Goal: Information Seeking & Learning: Learn about a topic

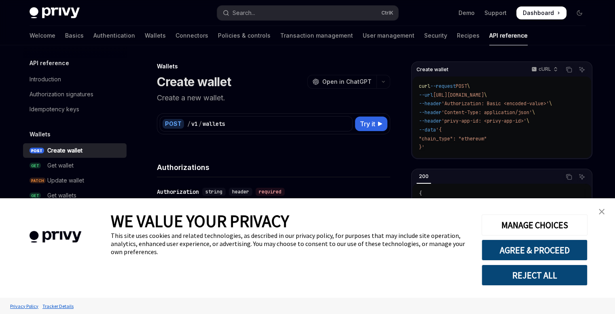
click at [603, 214] on img "close banner" at bounding box center [602, 212] width 6 height 6
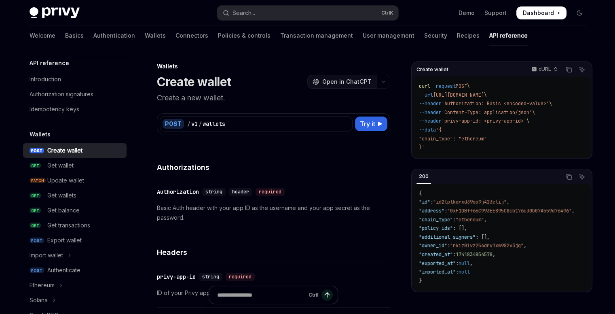
click at [330, 81] on span "Open in ChatGPT" at bounding box center [346, 82] width 49 height 8
click at [85, 161] on div "Get wallet" at bounding box center [84, 166] width 74 height 10
type textarea "*"
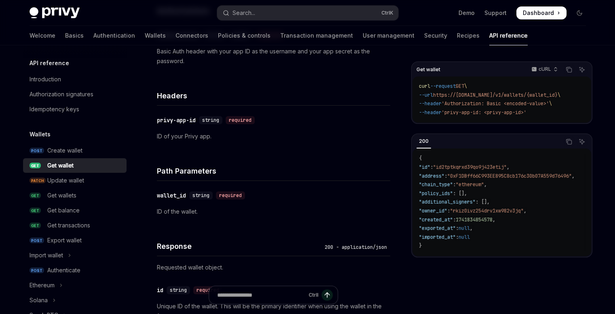
scroll to position [170, 0]
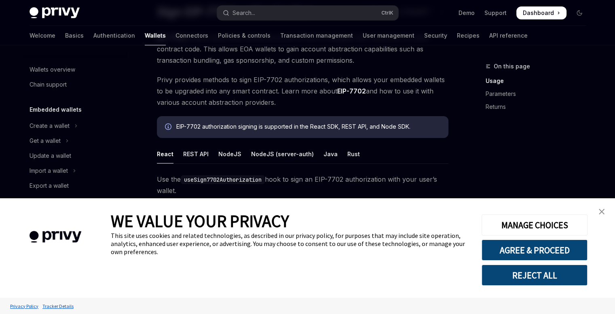
scroll to position [186, 0]
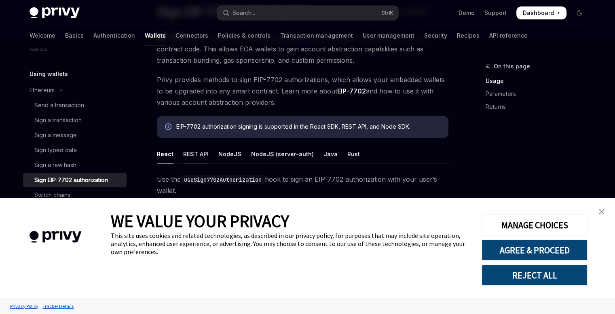
click at [199, 158] on div "REST API" at bounding box center [195, 153] width 25 height 19
click at [595, 207] on link "close banner" at bounding box center [602, 211] width 16 height 16
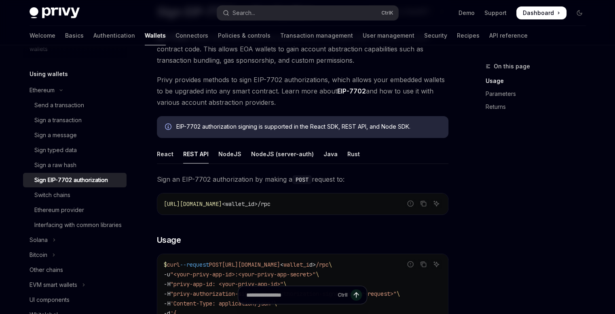
drag, startPoint x: 519, startPoint y: 193, endPoint x: 345, endPoint y: 246, distance: 182.0
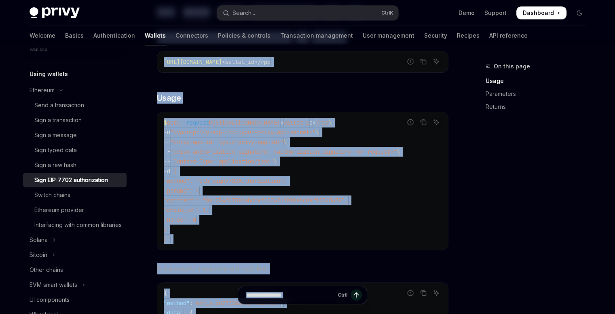
scroll to position [213, 0]
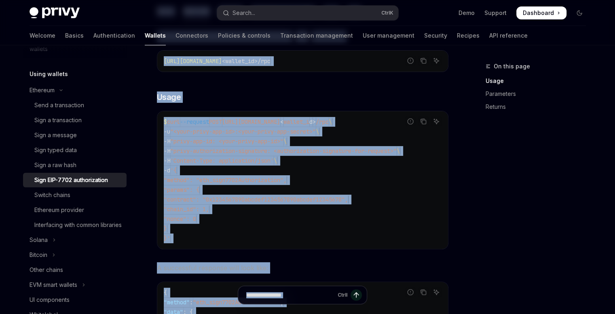
click at [345, 246] on div "This site uses cookies and related technologies, as described in our privacy po…" at bounding box center [290, 243] width 359 height 24
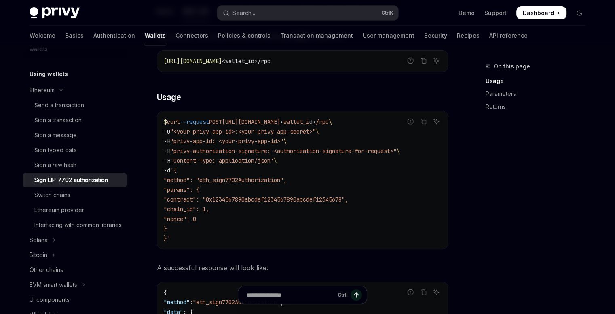
click at [241, 150] on span ""privy-authorization-signature: <authorization-signature-for-request>"" at bounding box center [283, 150] width 227 height 7
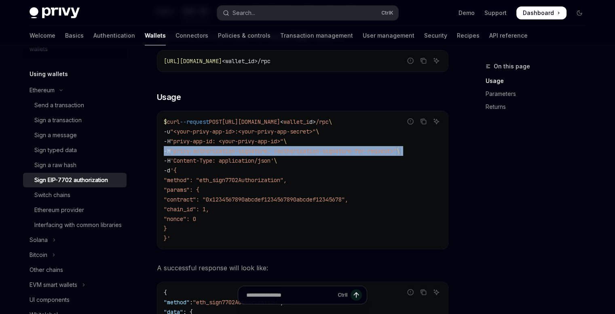
click at [241, 150] on span ""privy-authorization-signature: <authorization-signature-for-request>"" at bounding box center [283, 150] width 227 height 7
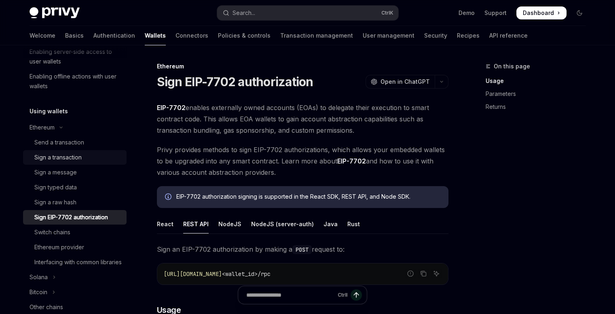
scroll to position [146, 0]
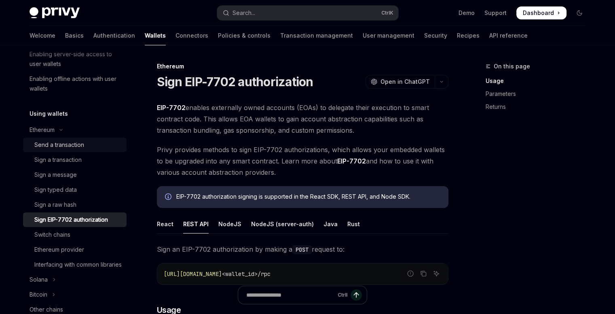
click at [63, 146] on div "Send a transaction" at bounding box center [59, 145] width 50 height 10
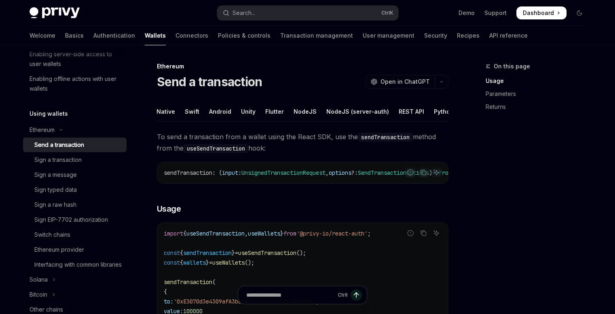
scroll to position [0, 84]
click at [364, 110] on div "REST API" at bounding box center [372, 111] width 25 height 19
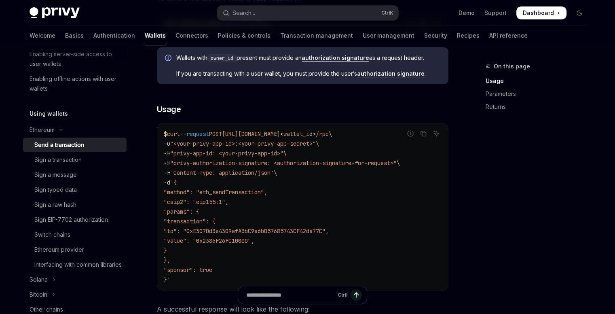
scroll to position [140, 0]
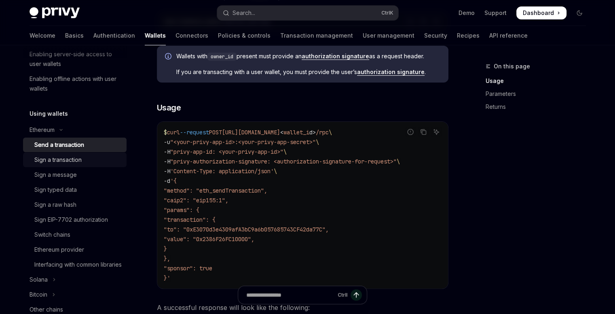
click at [53, 159] on div "Sign a transaction" at bounding box center [57, 160] width 47 height 10
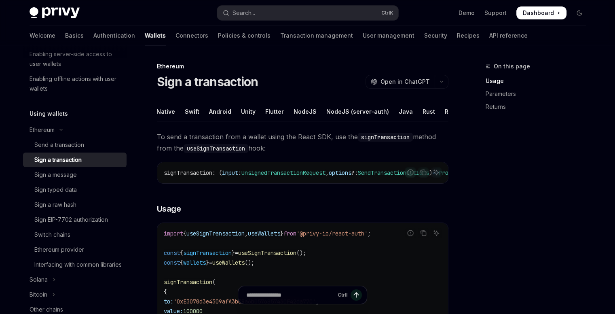
scroll to position [0, 55]
click at [435, 112] on div "REST API" at bounding box center [447, 111] width 25 height 19
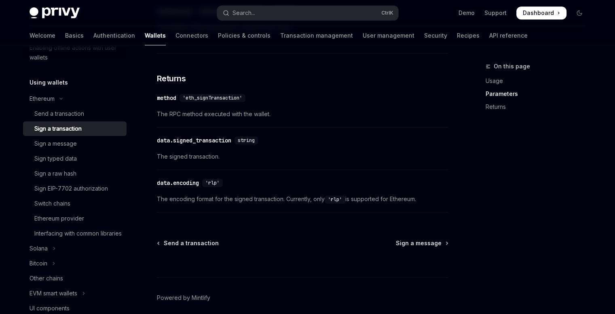
scroll to position [626, 0]
click at [205, 117] on span "The RPC method executed with the wallet." at bounding box center [303, 114] width 292 height 10
click at [201, 161] on span "The signed transaction." at bounding box center [303, 156] width 292 height 10
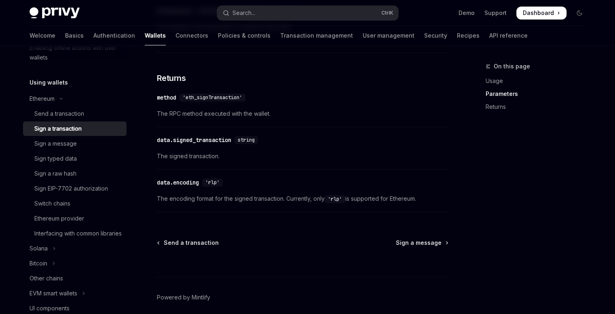
click at [201, 161] on span "The signed transaction." at bounding box center [303, 156] width 292 height 10
click at [193, 205] on div "WE VALUE YOUR PRIVACY This site uses cookies and related technologies, as descr…" at bounding box center [290, 248] width 359 height 100
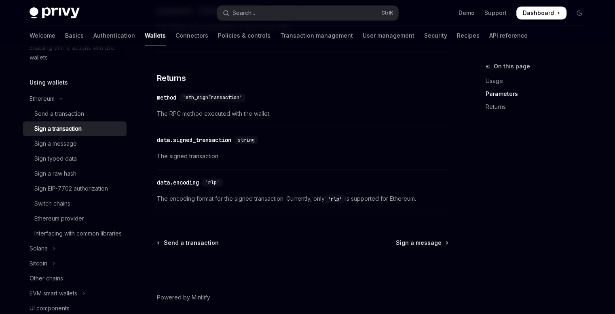
click at [193, 205] on div "WE VALUE YOUR PRIVACY This site uses cookies and related technologies, as descr…" at bounding box center [290, 248] width 359 height 100
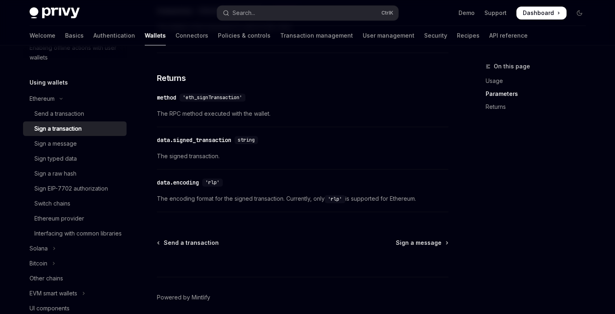
click at [290, 207] on div "WE VALUE YOUR PRIVACY This site uses cookies and related technologies, as descr…" at bounding box center [290, 248] width 359 height 100
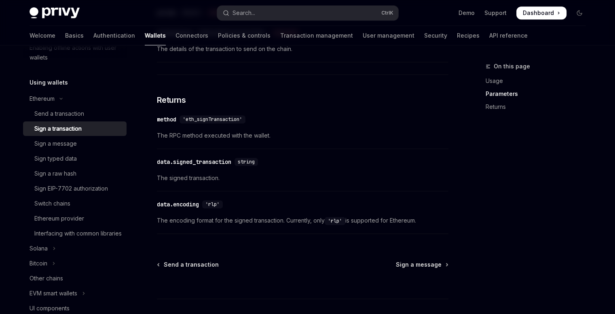
scroll to position [591, 0]
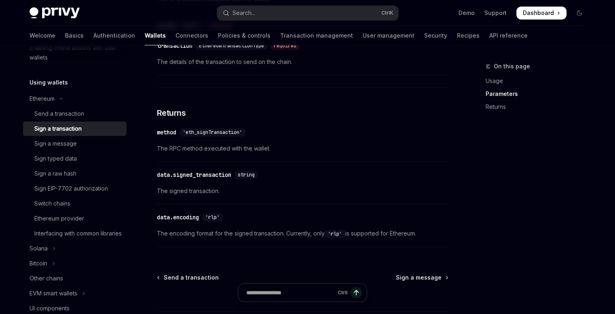
click at [67, 203] on div "Cookie Consent Banner" at bounding box center [55, 248] width 111 height 100
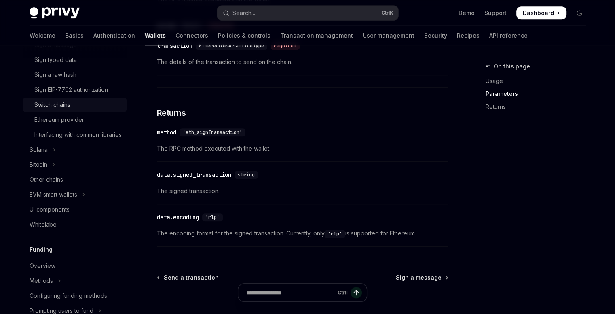
click at [58, 106] on div "Switch chains" at bounding box center [52, 105] width 36 height 10
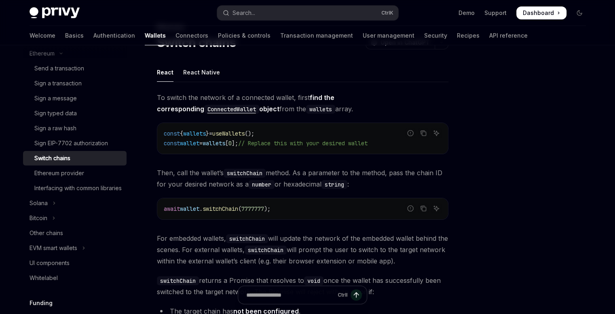
scroll to position [221, 0]
click at [53, 136] on link "Sign a raw hash" at bounding box center [75, 130] width 104 height 15
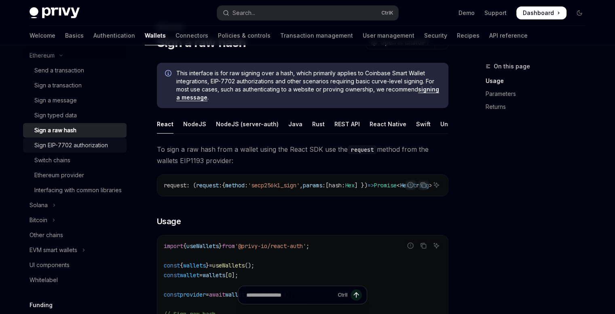
click at [55, 144] on div "Sign EIP-7702 authorization" at bounding box center [71, 145] width 74 height 10
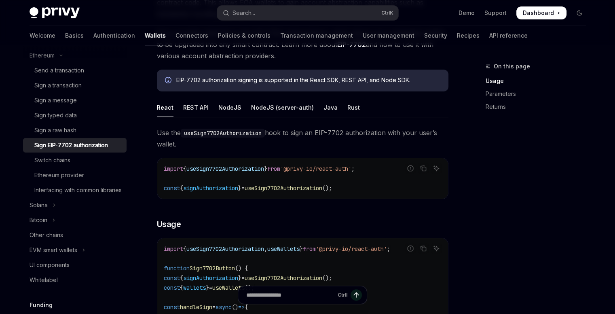
scroll to position [103, 0]
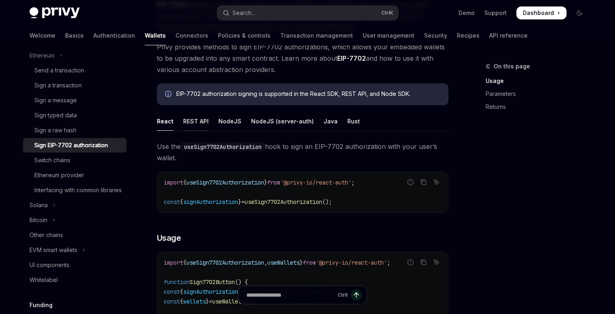
click at [202, 115] on div "REST API" at bounding box center [195, 121] width 25 height 19
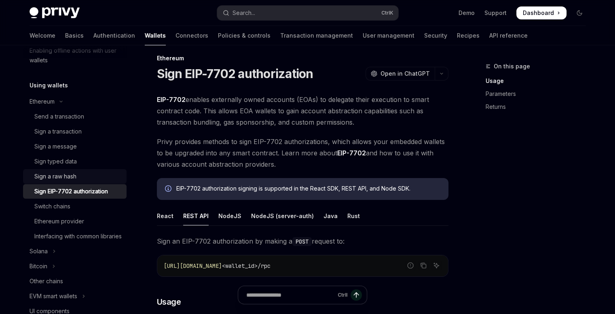
scroll to position [155, 0]
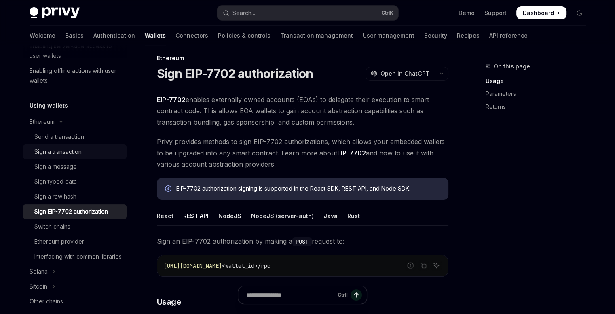
click at [91, 150] on div "Sign a transaction" at bounding box center [77, 152] width 87 height 10
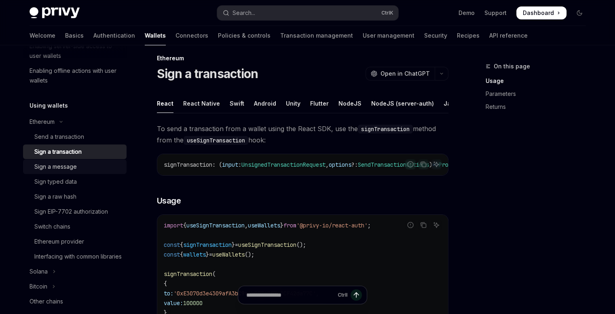
click at [96, 170] on div "Sign a message" at bounding box center [77, 167] width 87 height 10
type textarea "*"
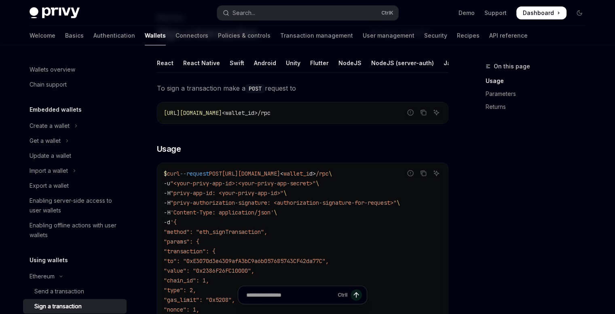
type textarea "*"
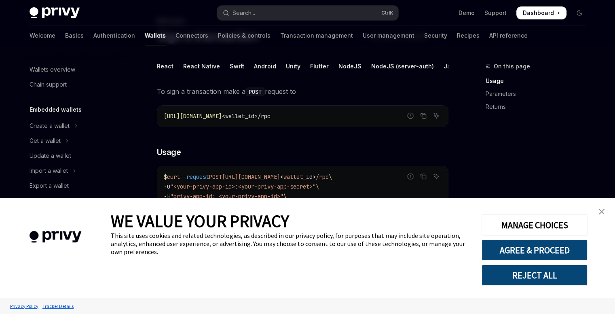
scroll to position [44, 0]
click at [602, 211] on img "close banner" at bounding box center [602, 212] width 6 height 6
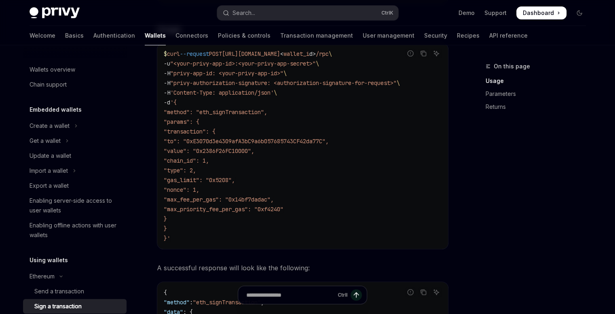
scroll to position [167, 0]
click at [421, 56] on icon "Copy the contents from the code block" at bounding box center [423, 54] width 4 height 4
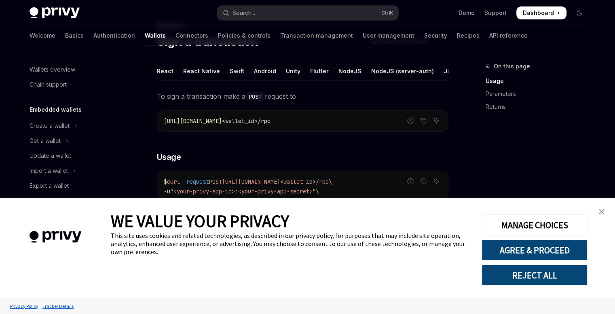
scroll to position [40, 0]
click at [606, 210] on link "close banner" at bounding box center [602, 211] width 16 height 16
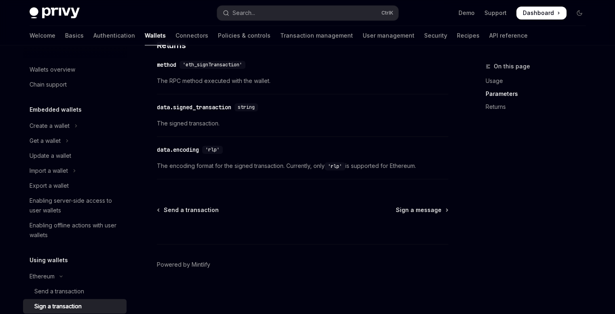
scroll to position [563, 0]
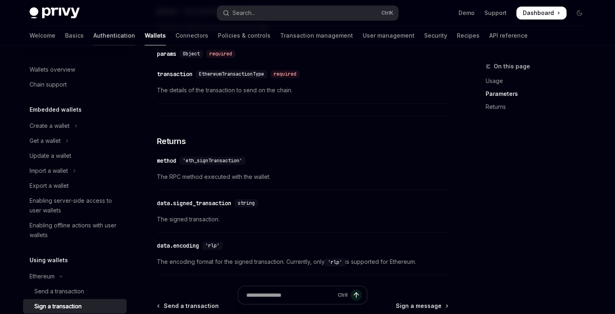
click at [93, 36] on link "Authentication" at bounding box center [114, 35] width 42 height 19
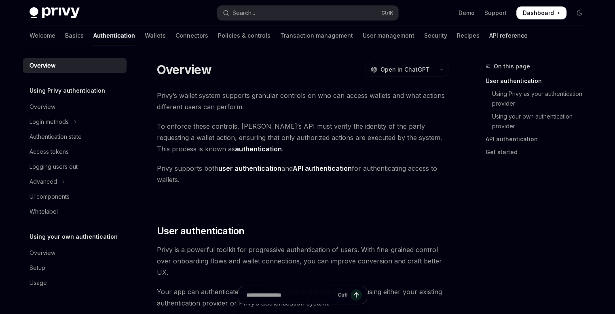
click at [489, 41] on link "API reference" at bounding box center [508, 35] width 38 height 19
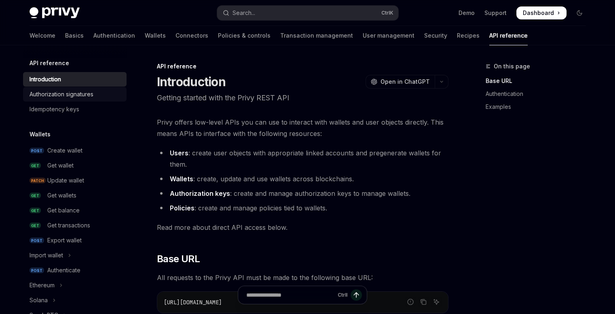
click at [80, 97] on div "Authorization signatures" at bounding box center [62, 94] width 64 height 10
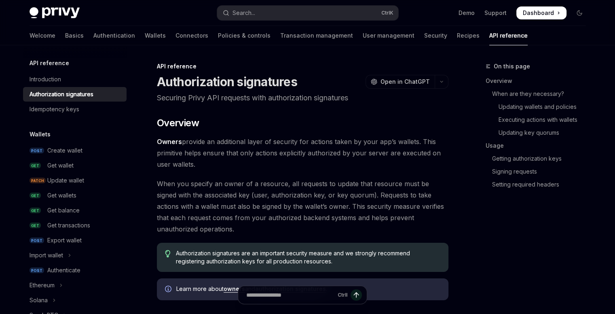
type textarea "*"
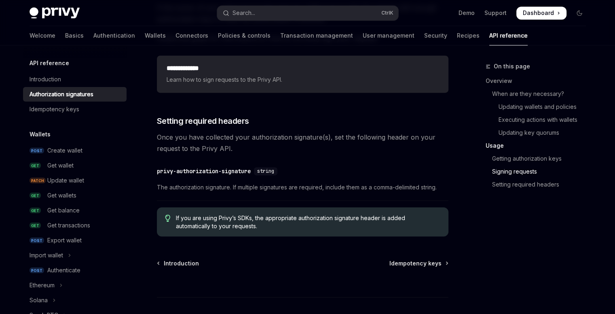
scroll to position [1388, 0]
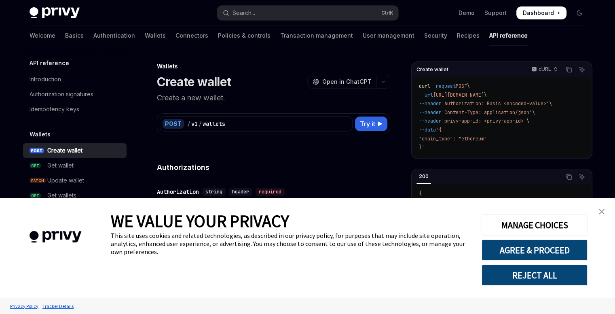
click at [602, 207] on link "close banner" at bounding box center [602, 211] width 16 height 16
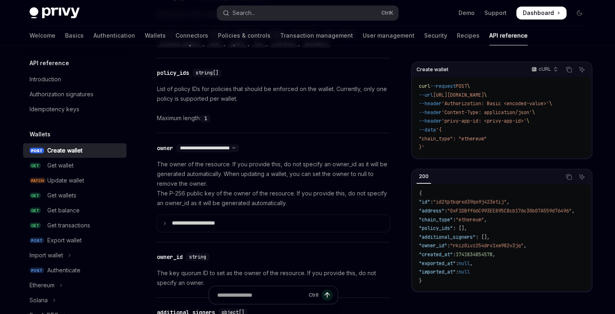
scroll to position [411, 0]
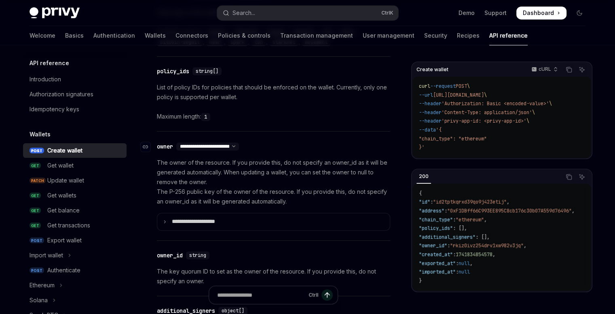
click at [239, 143] on select "**********" at bounding box center [207, 146] width 63 height 6
click at [300, 160] on p "The owner of the resource. If you provide this, do not specify an owner_id as i…" at bounding box center [273, 182] width 233 height 49
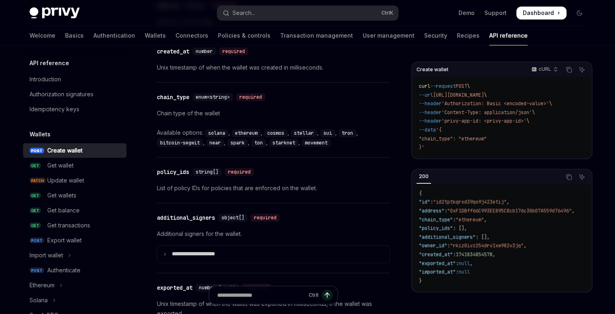
scroll to position [889, 0]
click at [348, 138] on div "Available options: solana , ethereum , cosmos , stellar , sui , tron , bitcoin-…" at bounding box center [273, 138] width 233 height 19
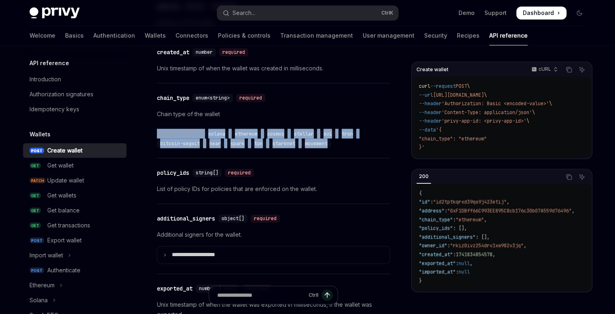
drag, startPoint x: 332, startPoint y: 140, endPoint x: 149, endPoint y: 129, distance: 183.2
copy div "Available options: solana , ethereum , cosmos , stellar , sui , tron , bitcoin-…"
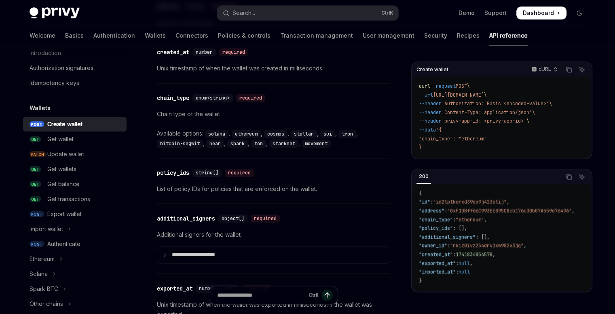
click at [70, 209] on div "Cookie Consent Banner" at bounding box center [55, 248] width 111 height 100
click at [65, 219] on div "Cookie Consent Banner" at bounding box center [55, 236] width 87 height 53
click at [65, 214] on div "Cookie Consent Banner" at bounding box center [55, 236] width 87 height 53
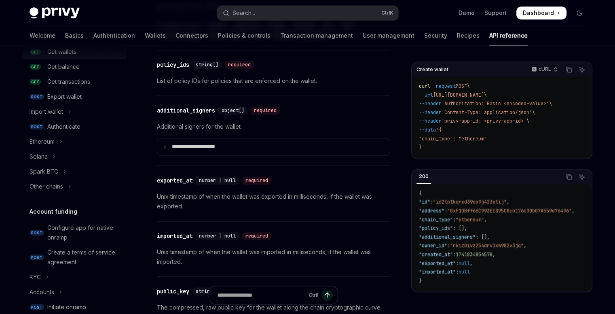
scroll to position [144, 0]
click at [51, 122] on div "Authenticate" at bounding box center [63, 126] width 33 height 10
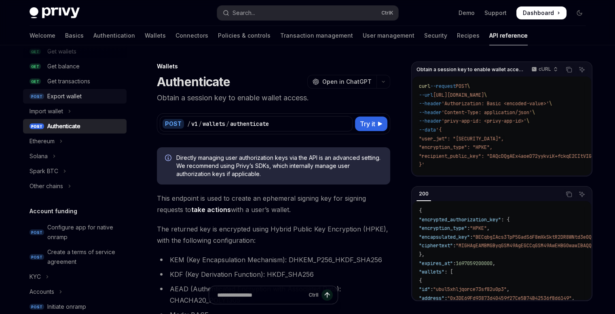
click at [48, 99] on div "Export wallet" at bounding box center [64, 96] width 34 height 10
type textarea "*"
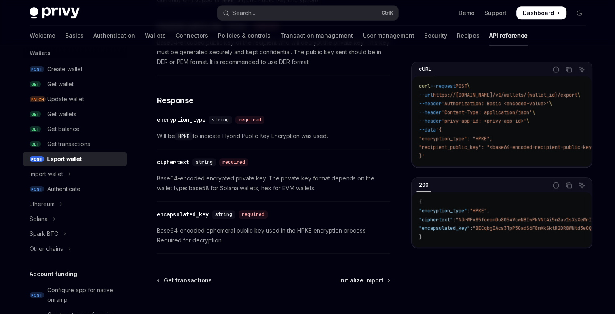
scroll to position [507, 0]
